Goal: Check status

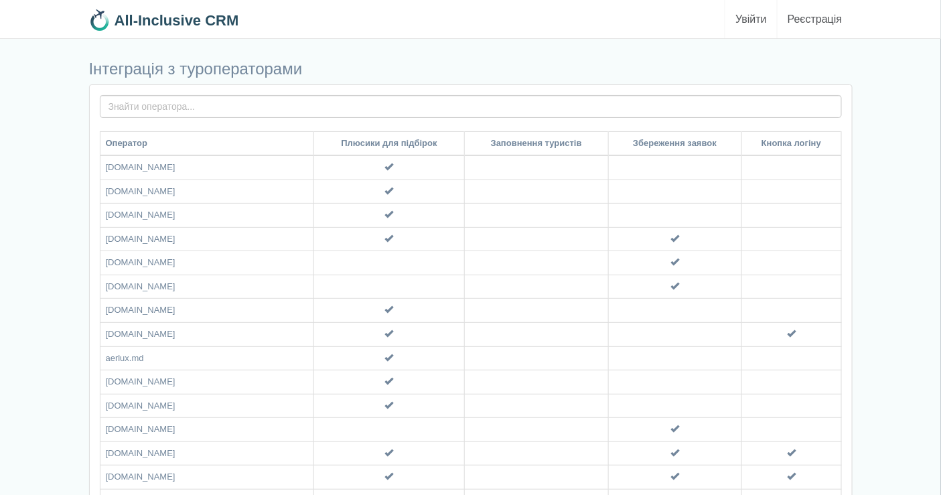
click at [750, 18] on link "Увійти" at bounding box center [751, 19] width 52 height 38
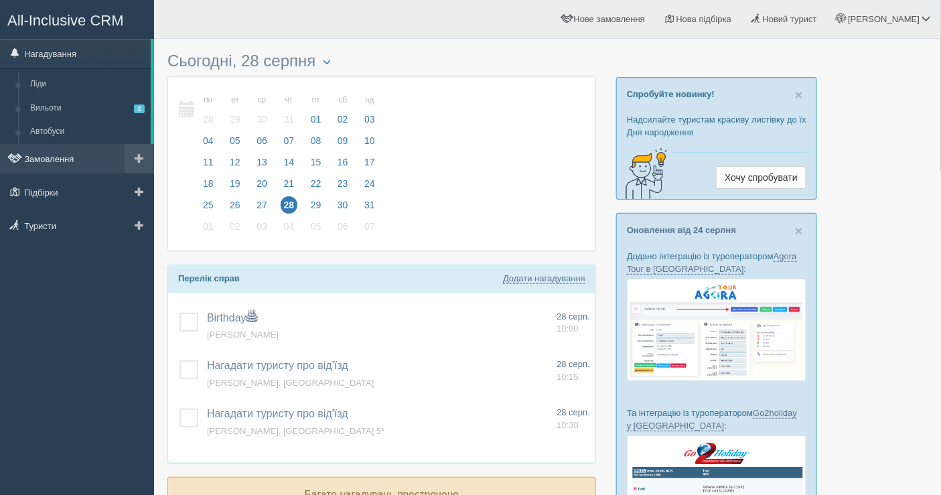
click at [104, 151] on link "Замовлення" at bounding box center [77, 158] width 154 height 29
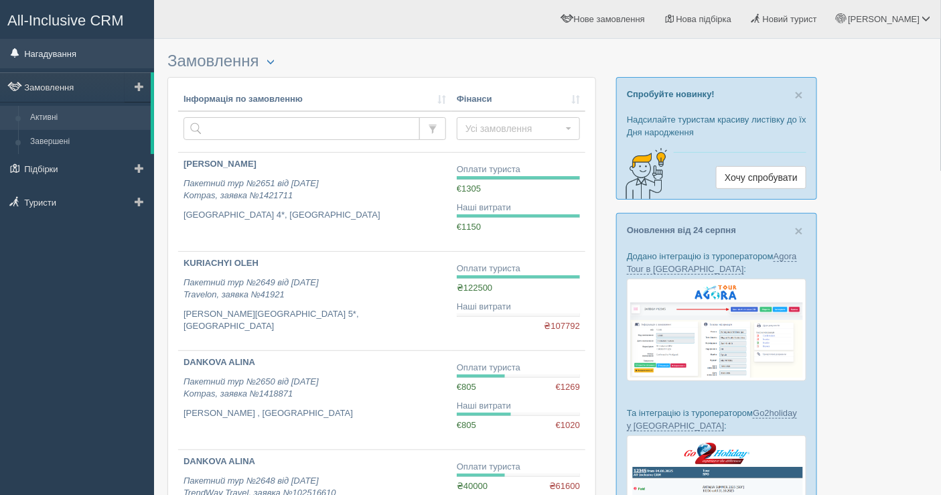
click at [62, 55] on link "Нагадування" at bounding box center [77, 53] width 154 height 29
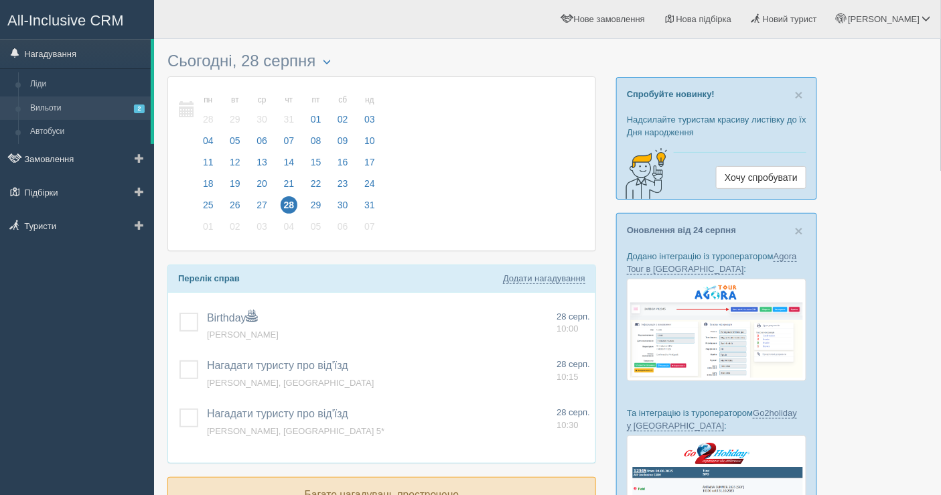
click at [99, 96] on link "Вильоти 2" at bounding box center [87, 108] width 127 height 24
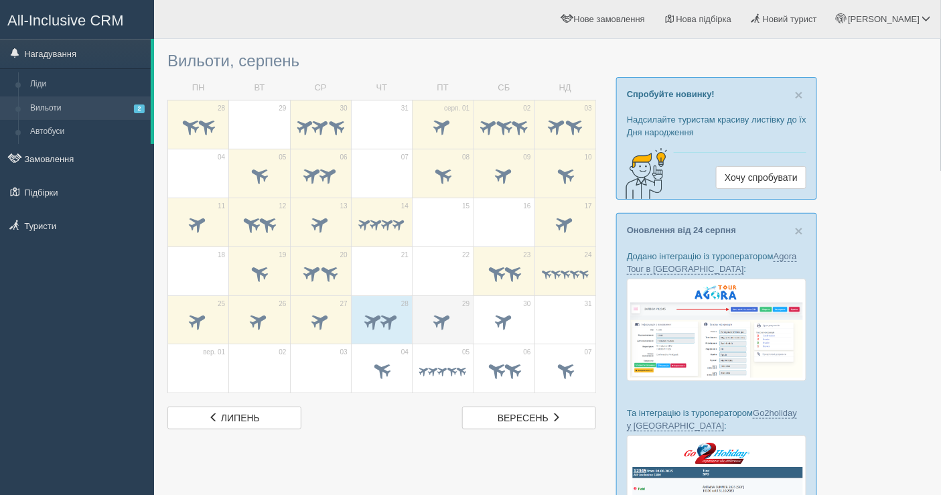
click at [463, 309] on div at bounding box center [442, 323] width 47 height 28
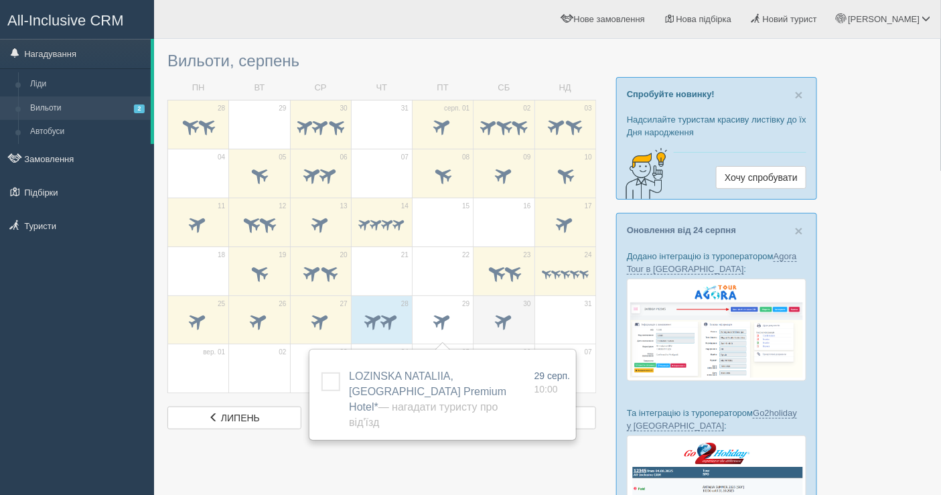
click at [500, 309] on div at bounding box center [503, 323] width 47 height 28
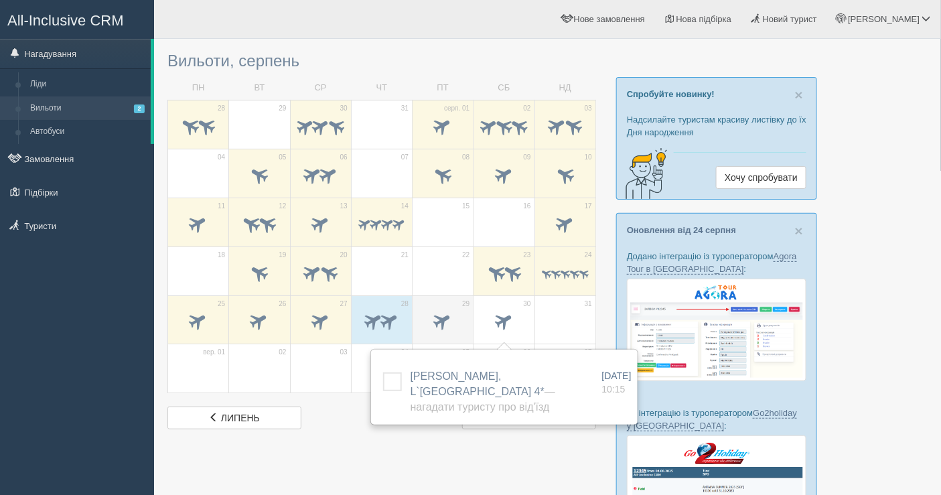
click at [415, 313] on td "29" at bounding box center [442, 319] width 61 height 49
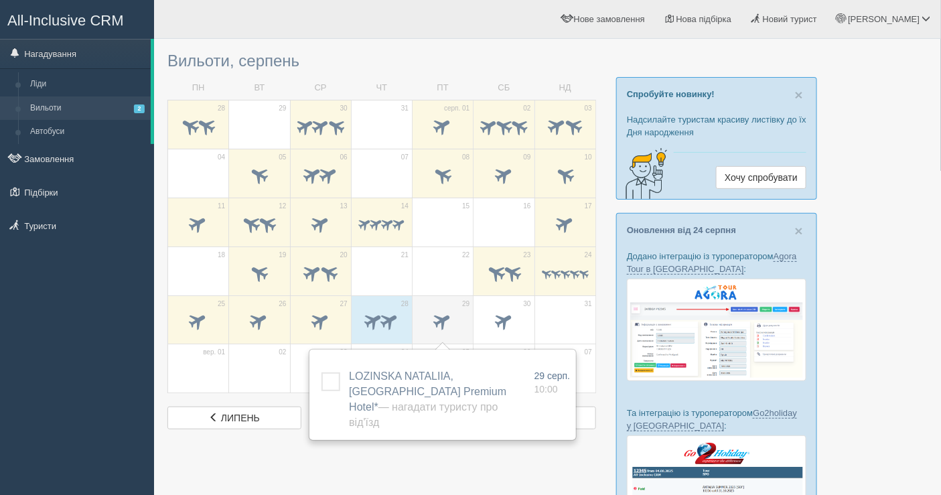
click at [431, 312] on span at bounding box center [442, 322] width 47 height 23
click at [441, 319] on span at bounding box center [443, 321] width 22 height 22
click at [396, 319] on span at bounding box center [390, 321] width 22 height 22
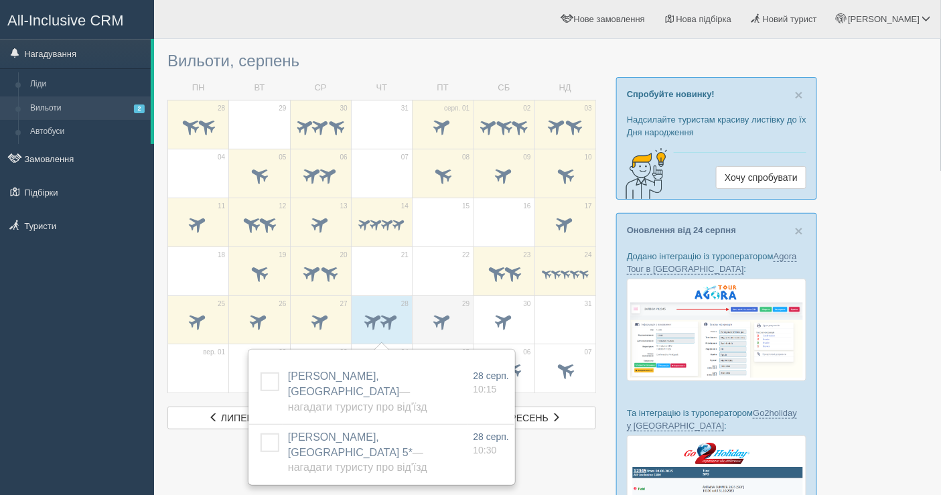
click at [459, 315] on span at bounding box center [442, 322] width 47 height 23
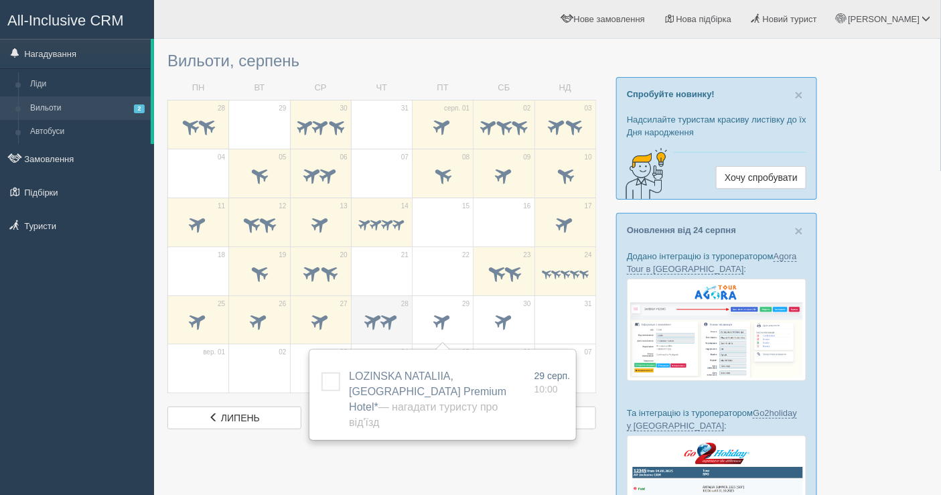
click at [387, 311] on span at bounding box center [381, 322] width 47 height 23
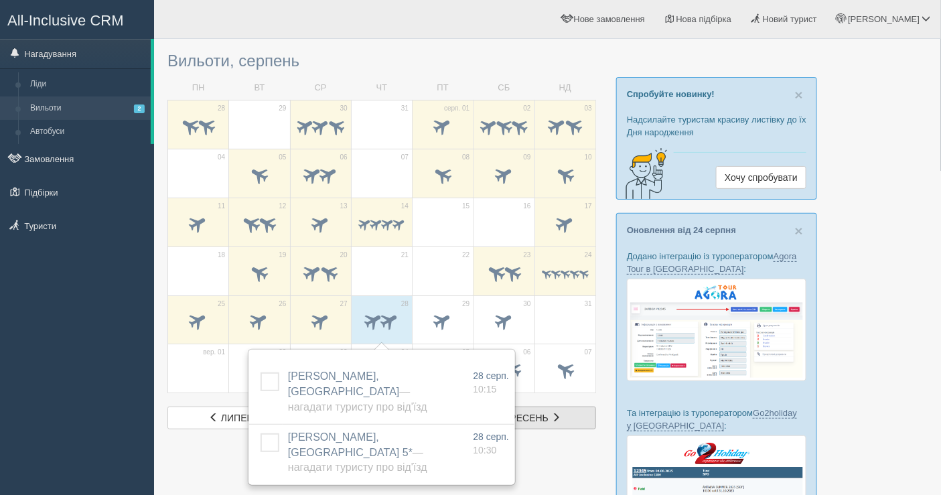
click at [564, 422] on link "вер вересень" at bounding box center [529, 417] width 134 height 23
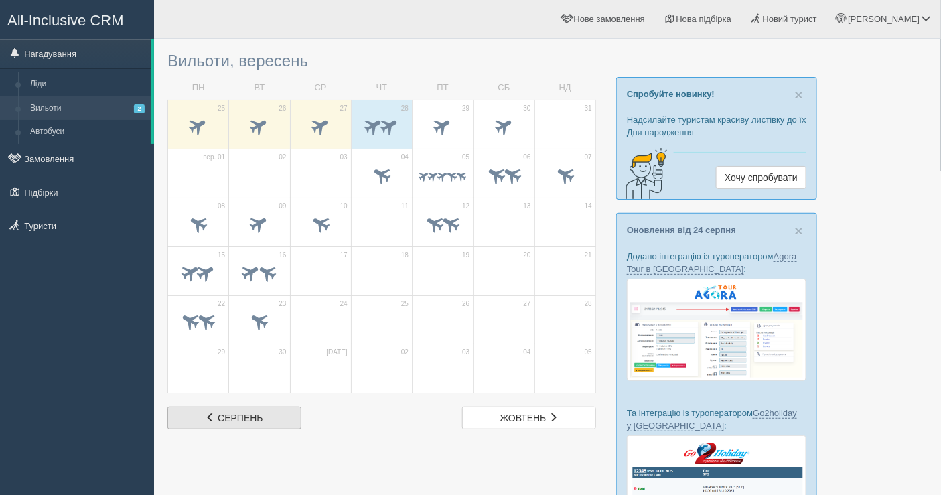
click at [202, 409] on link "сер серпень" at bounding box center [234, 417] width 134 height 23
